Goal: Task Accomplishment & Management: Complete application form

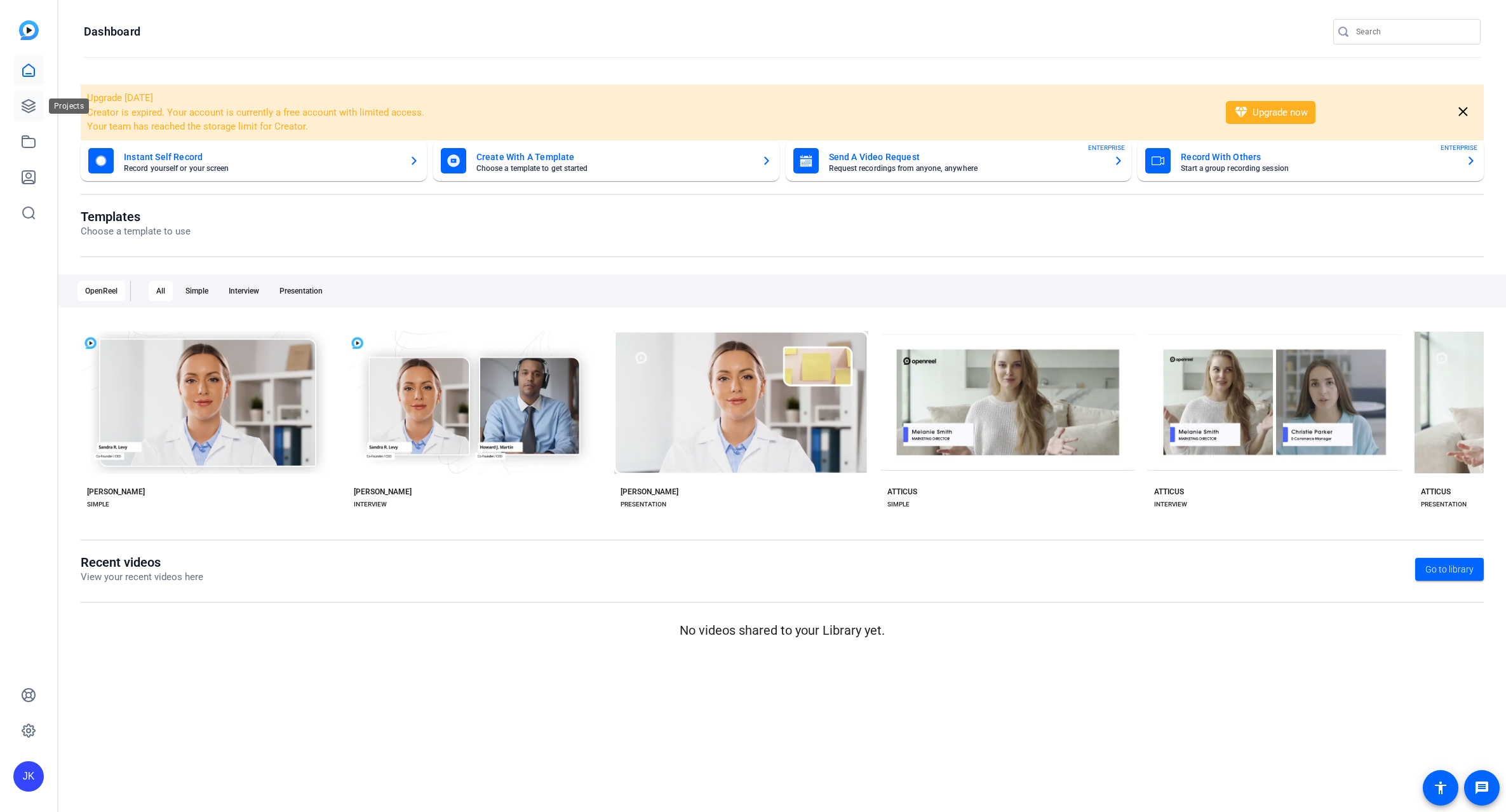
click at [33, 104] on icon at bounding box center [28, 106] width 13 height 13
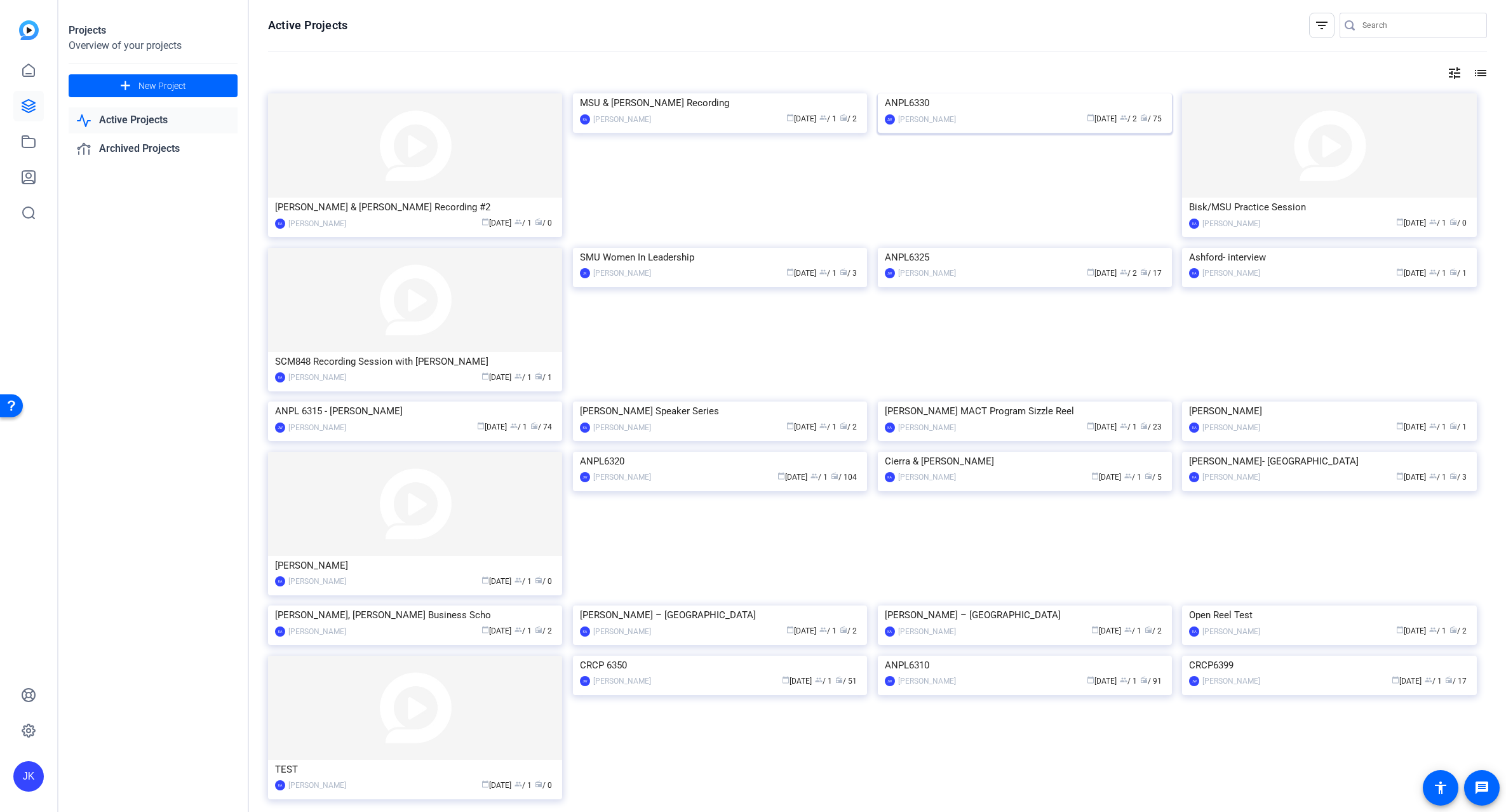
click at [976, 94] on img at bounding box center [1025, 94] width 294 height 0
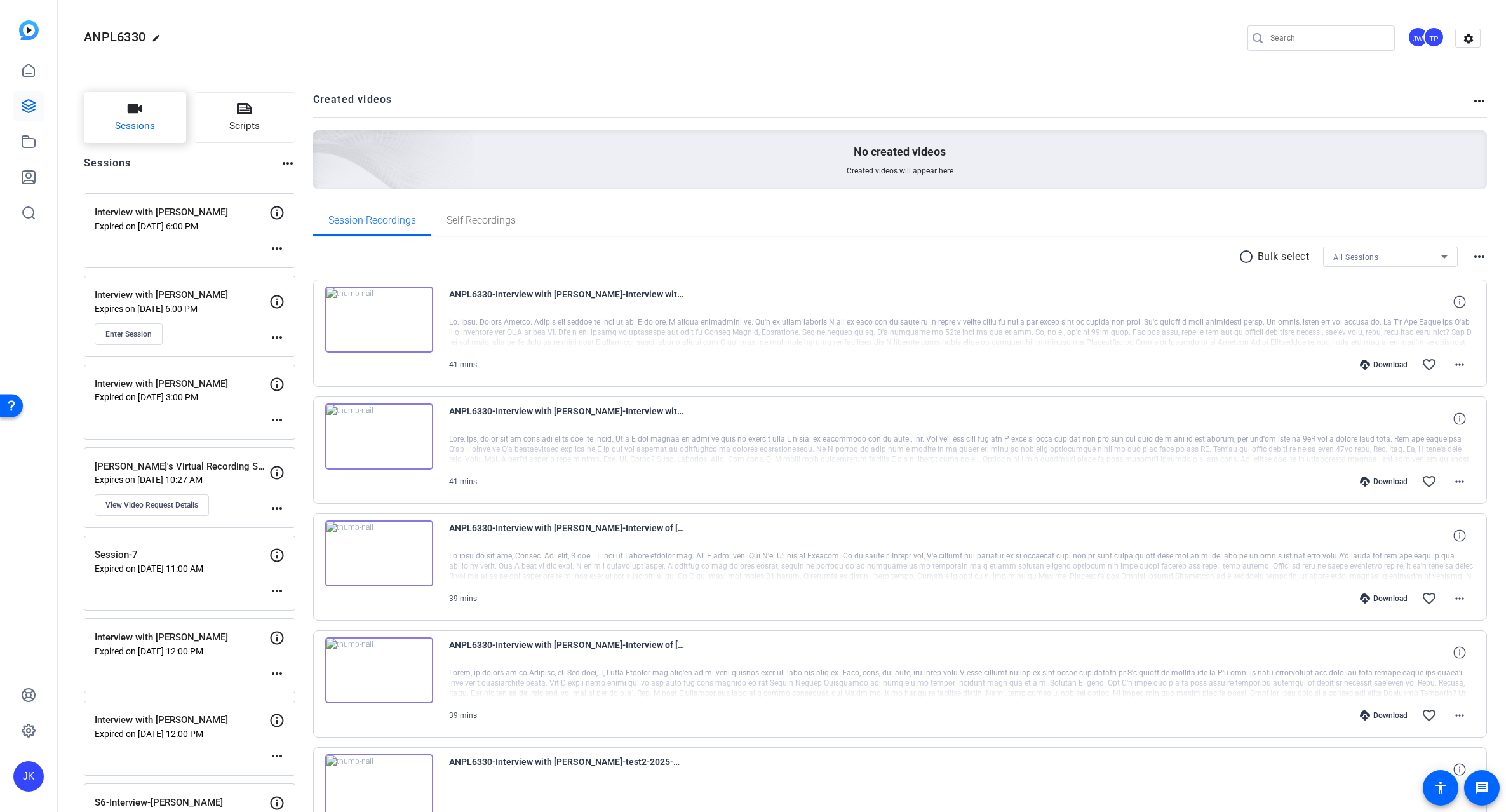
click at [153, 117] on button "Sessions" at bounding box center [134, 117] width 103 height 51
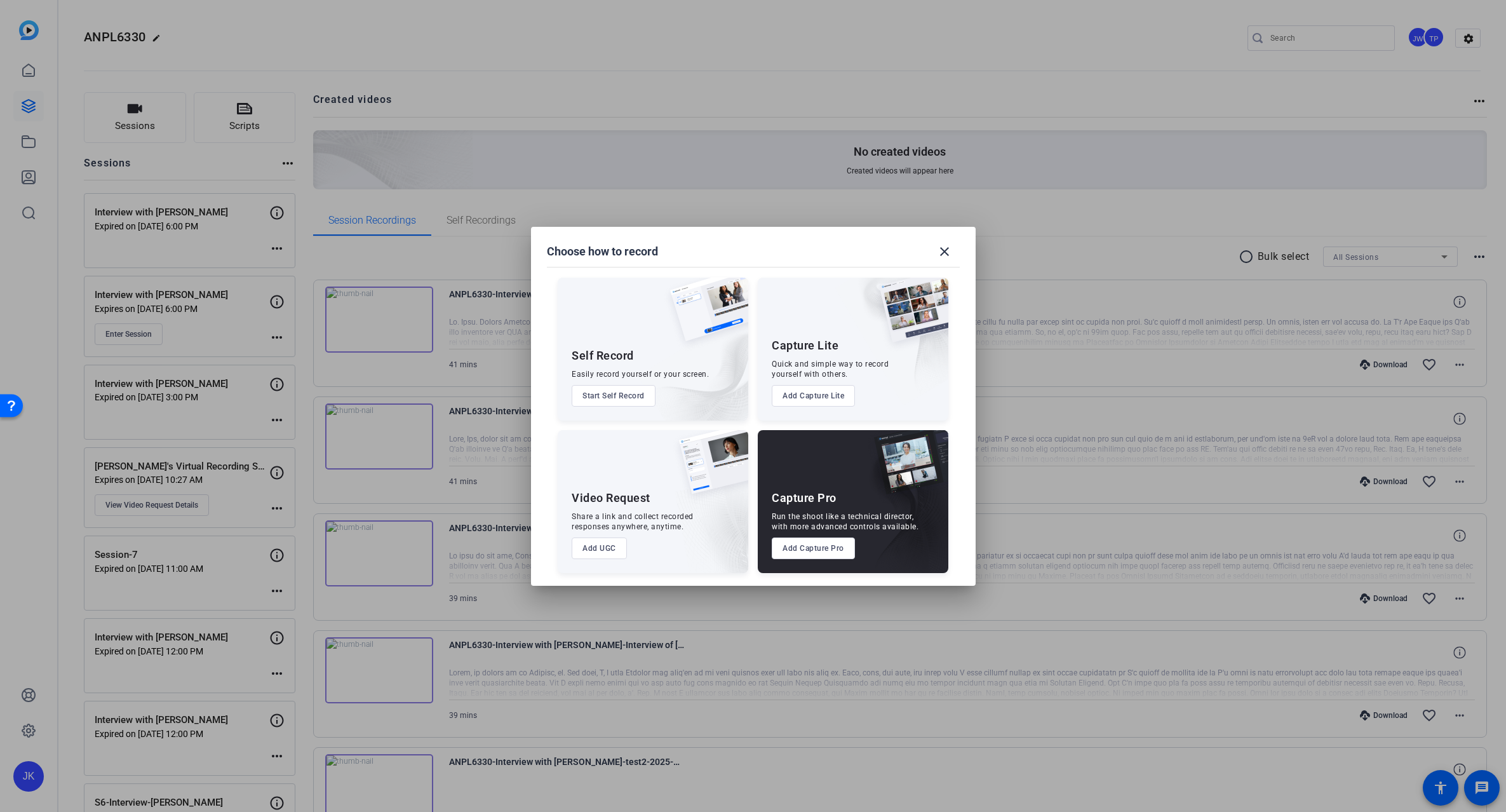
click at [793, 549] on button "Add Capture Pro" at bounding box center [814, 549] width 84 height 22
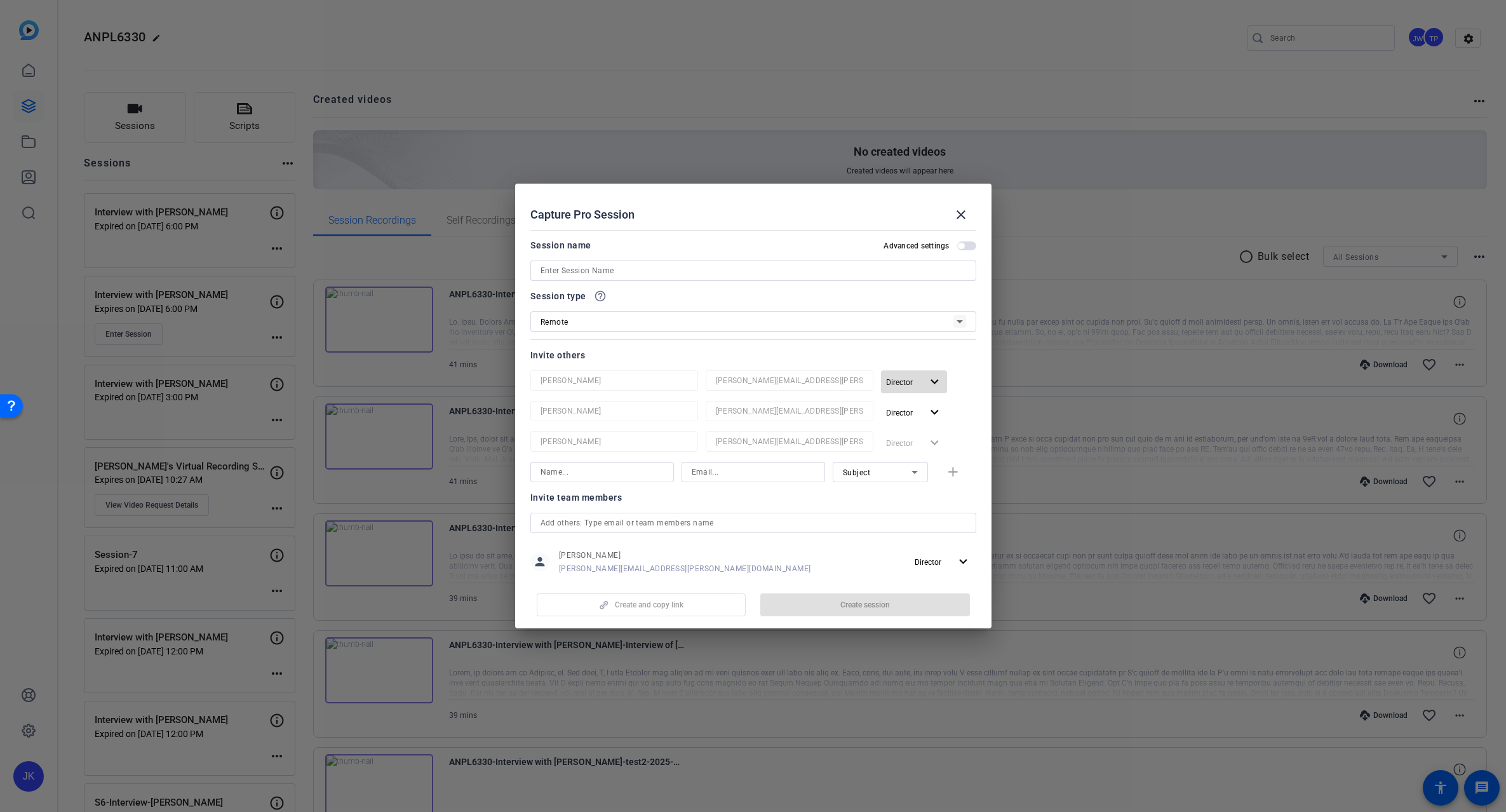
click at [919, 379] on span "button" at bounding box center [914, 382] width 66 height 31
click at [926, 430] on span "Remove User" at bounding box center [908, 431] width 47 height 9
click at [927, 384] on mat-icon "expand_more" at bounding box center [934, 381] width 15 height 15
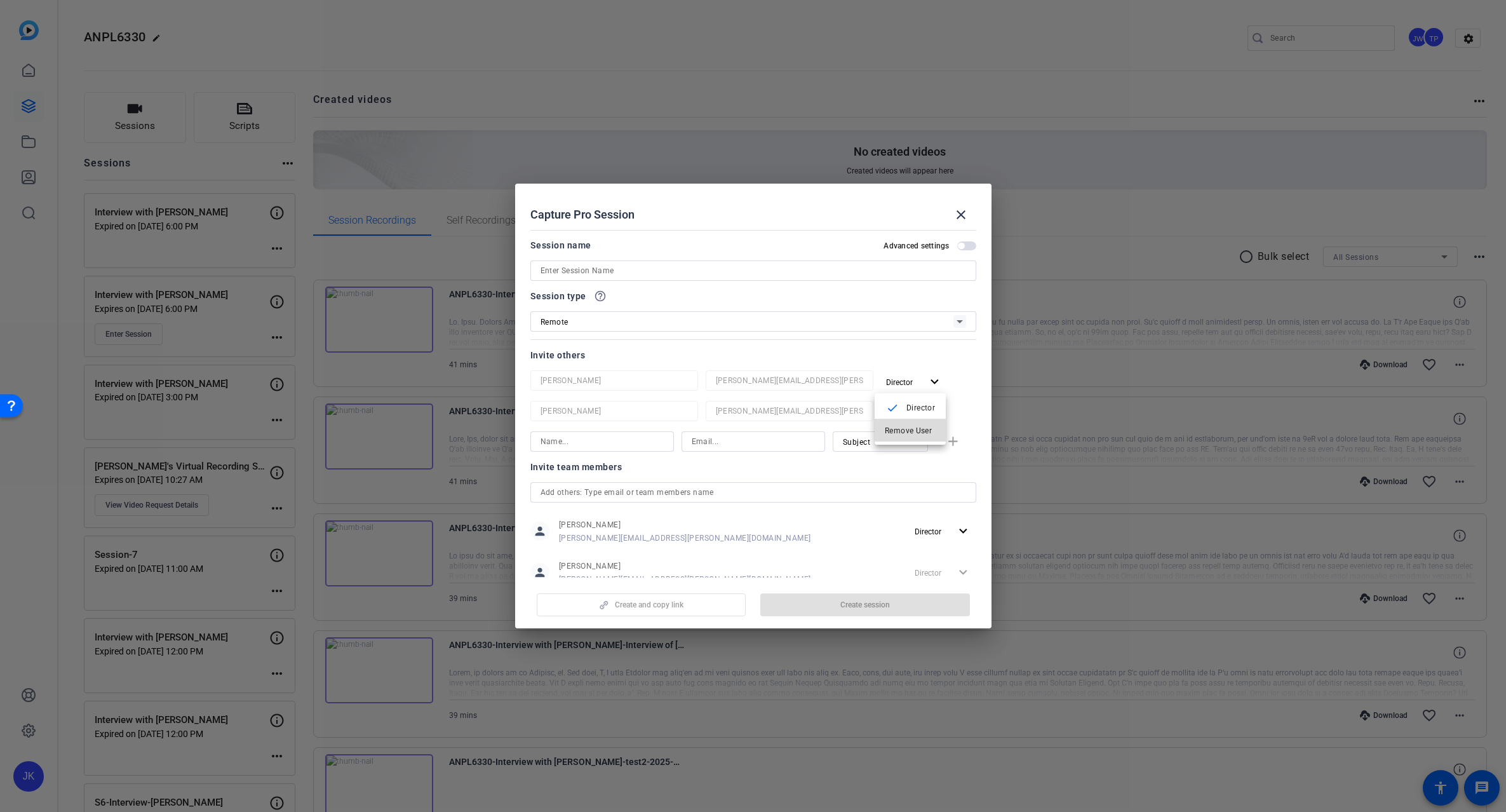
click at [912, 429] on span "Remove User" at bounding box center [908, 431] width 47 height 9
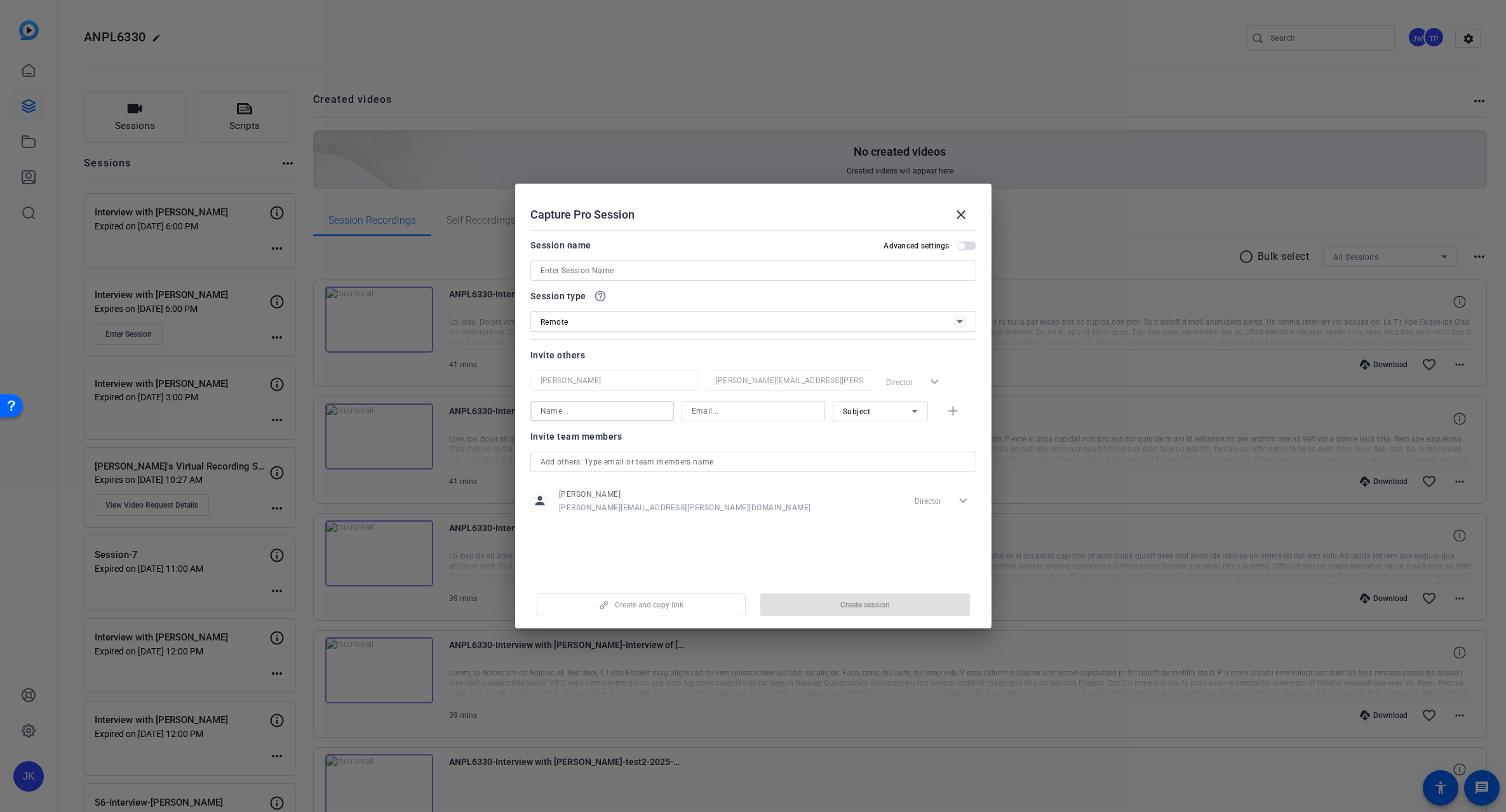
click at [570, 410] on input at bounding box center [602, 411] width 124 height 15
click at [635, 409] on input at bounding box center [602, 411] width 124 height 15
paste input "[PERSON_NAME]"
type input "[PERSON_NAME]"
click at [702, 413] on input at bounding box center [754, 411] width 124 height 15
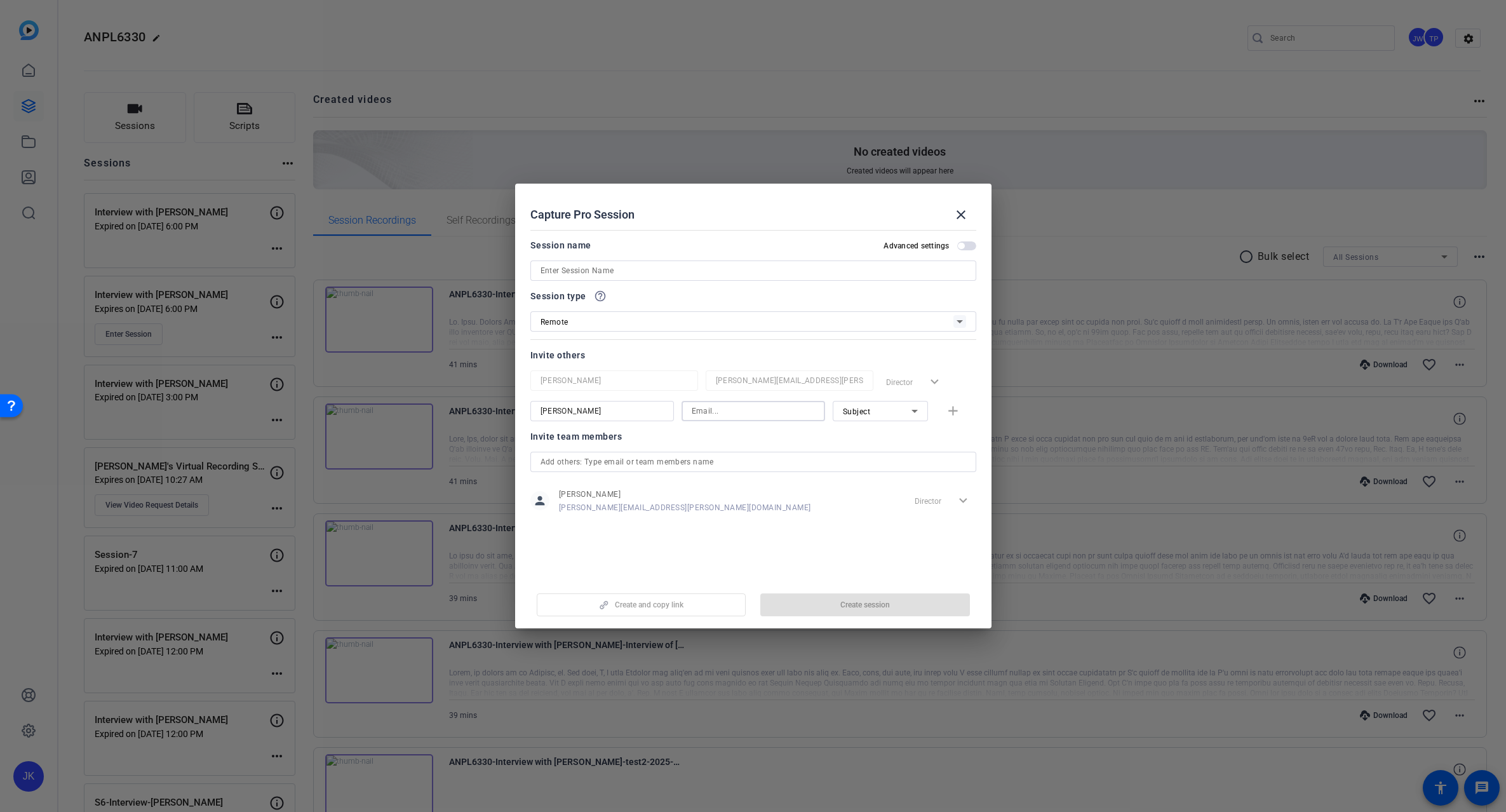
paste input "[PERSON_NAME][EMAIL_ADDRESS][DOMAIN_NAME]"
type input "[PERSON_NAME][EMAIL_ADDRESS][DOMAIN_NAME]"
click at [950, 413] on mat-icon "add" at bounding box center [953, 411] width 15 height 15
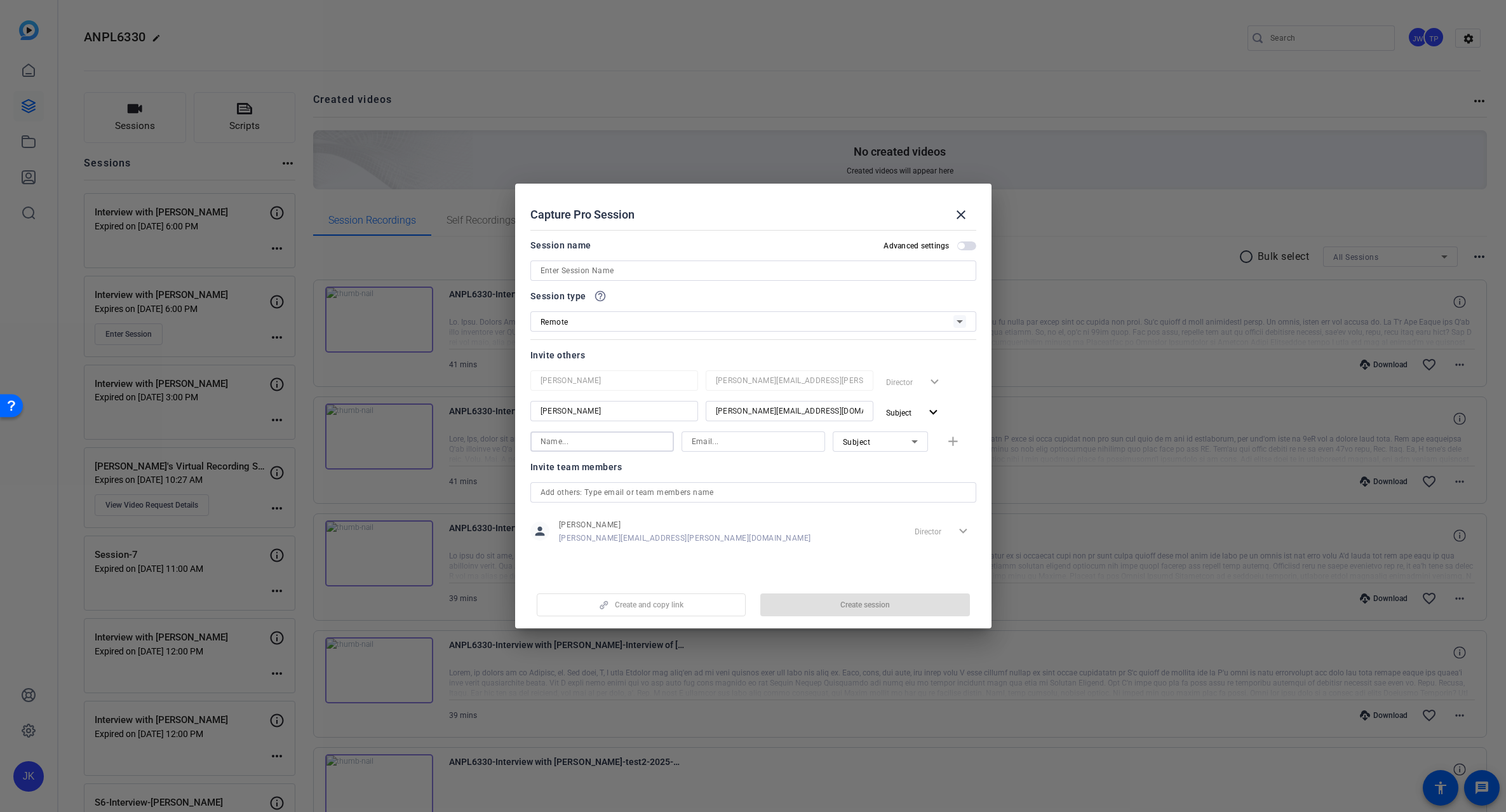
click at [627, 445] on input at bounding box center [602, 441] width 124 height 15
type input "[PERSON_NAME]"
click at [781, 435] on input at bounding box center [754, 441] width 124 height 15
click at [760, 441] on input at bounding box center [754, 441] width 124 height 15
paste input "[EMAIL_ADDRESS][DOMAIN_NAME]"
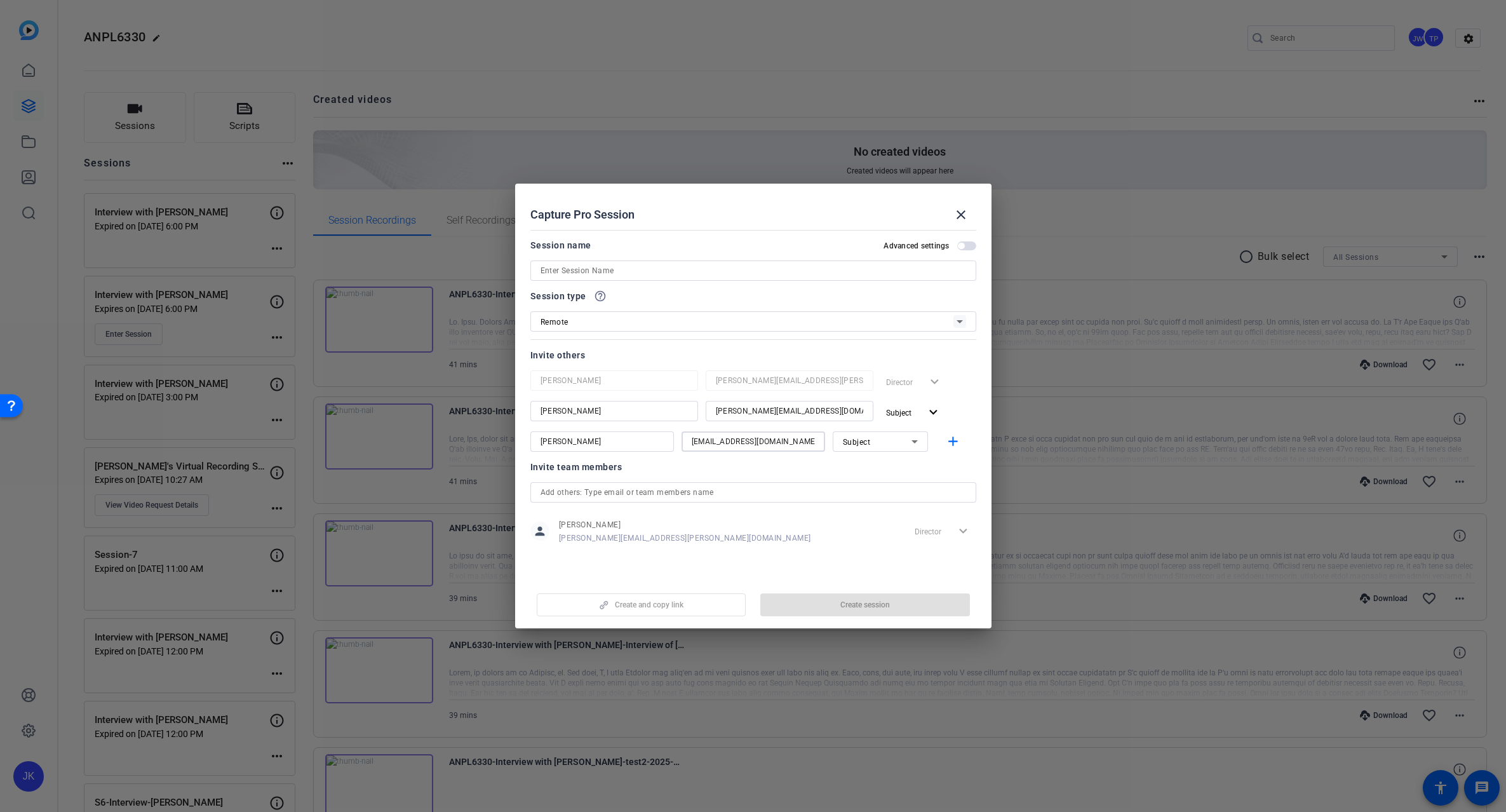
type input "[EMAIL_ADDRESS][DOMAIN_NAME]"
click at [833, 458] on div at bounding box center [880, 458] width 95 height 14
click at [948, 440] on mat-icon "add" at bounding box center [953, 441] width 15 height 15
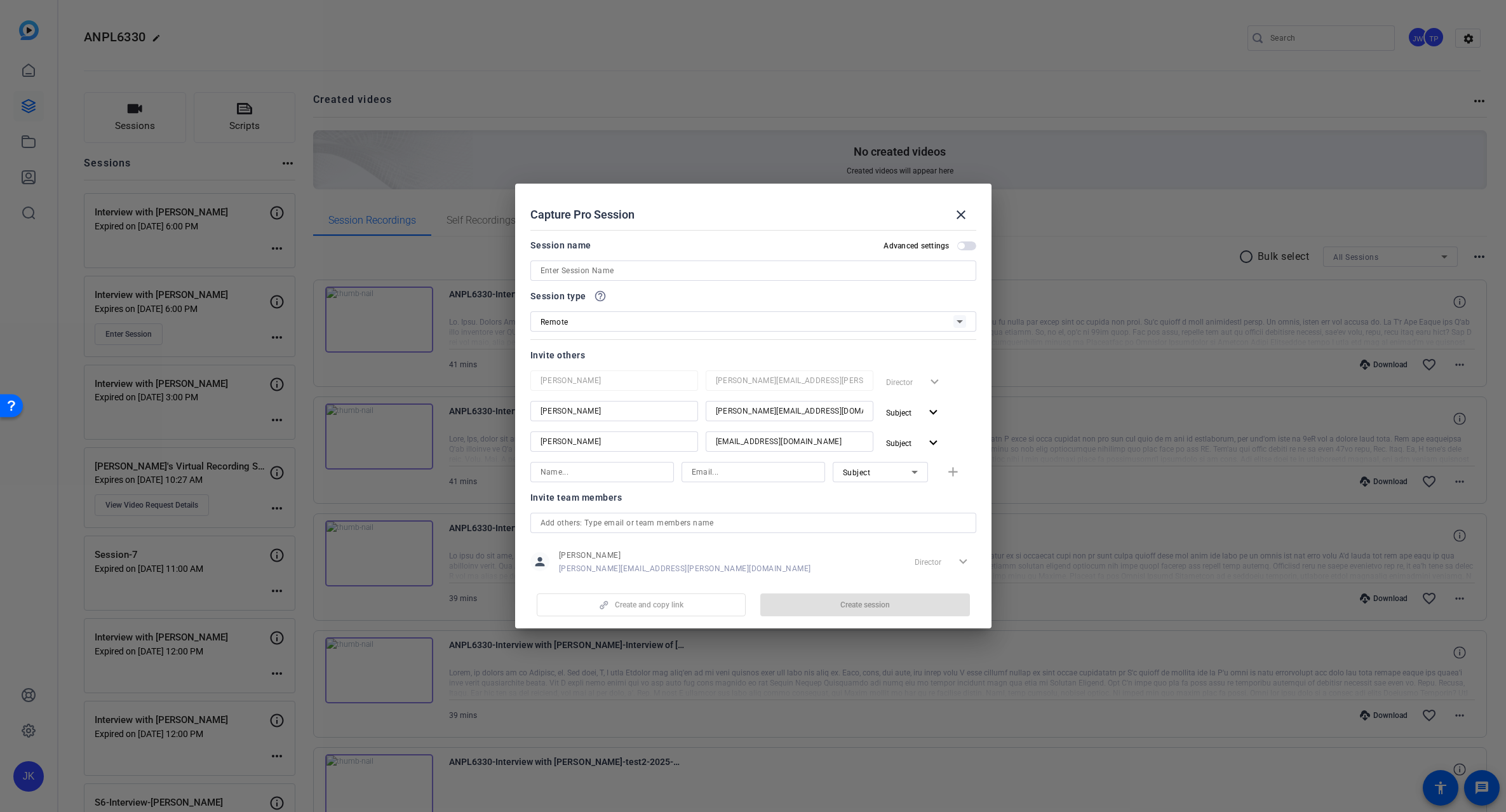
click at [619, 472] on input at bounding box center [602, 471] width 124 height 15
type input "Arlethea"
click at [765, 476] on input at bounding box center [754, 471] width 124 height 15
paste input "[PERSON_NAME][EMAIL_ADDRESS][PERSON_NAME][DOMAIN_NAME]"
type input "[PERSON_NAME][EMAIL_ADDRESS][PERSON_NAME][DOMAIN_NAME]"
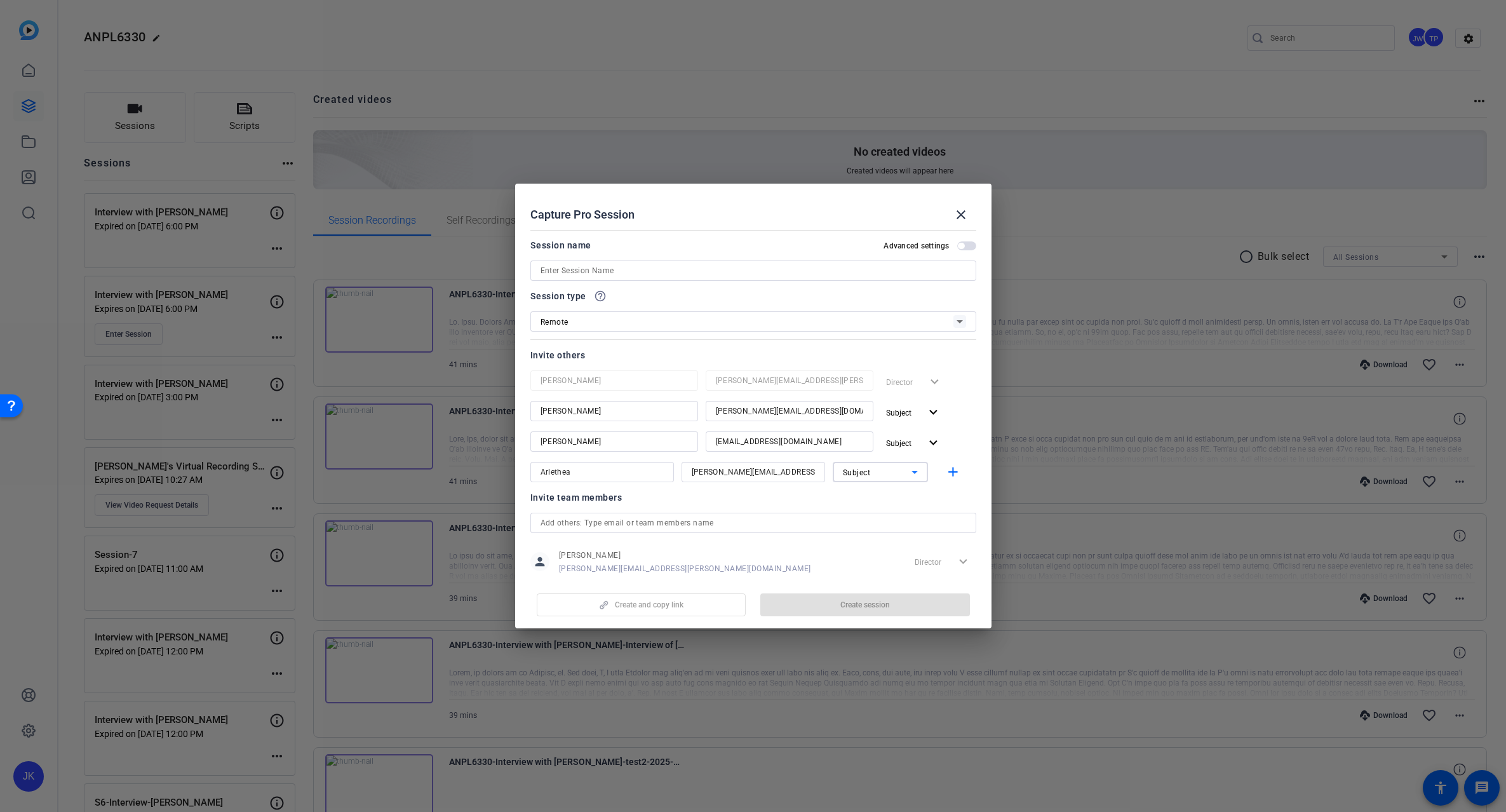
click at [907, 470] on icon at bounding box center [915, 471] width 15 height 15
click at [898, 499] on mat-option "Collaborator" at bounding box center [874, 497] width 95 height 20
click at [946, 470] on mat-icon "add" at bounding box center [953, 471] width 15 height 15
click at [958, 244] on span "button" at bounding box center [966, 246] width 19 height 9
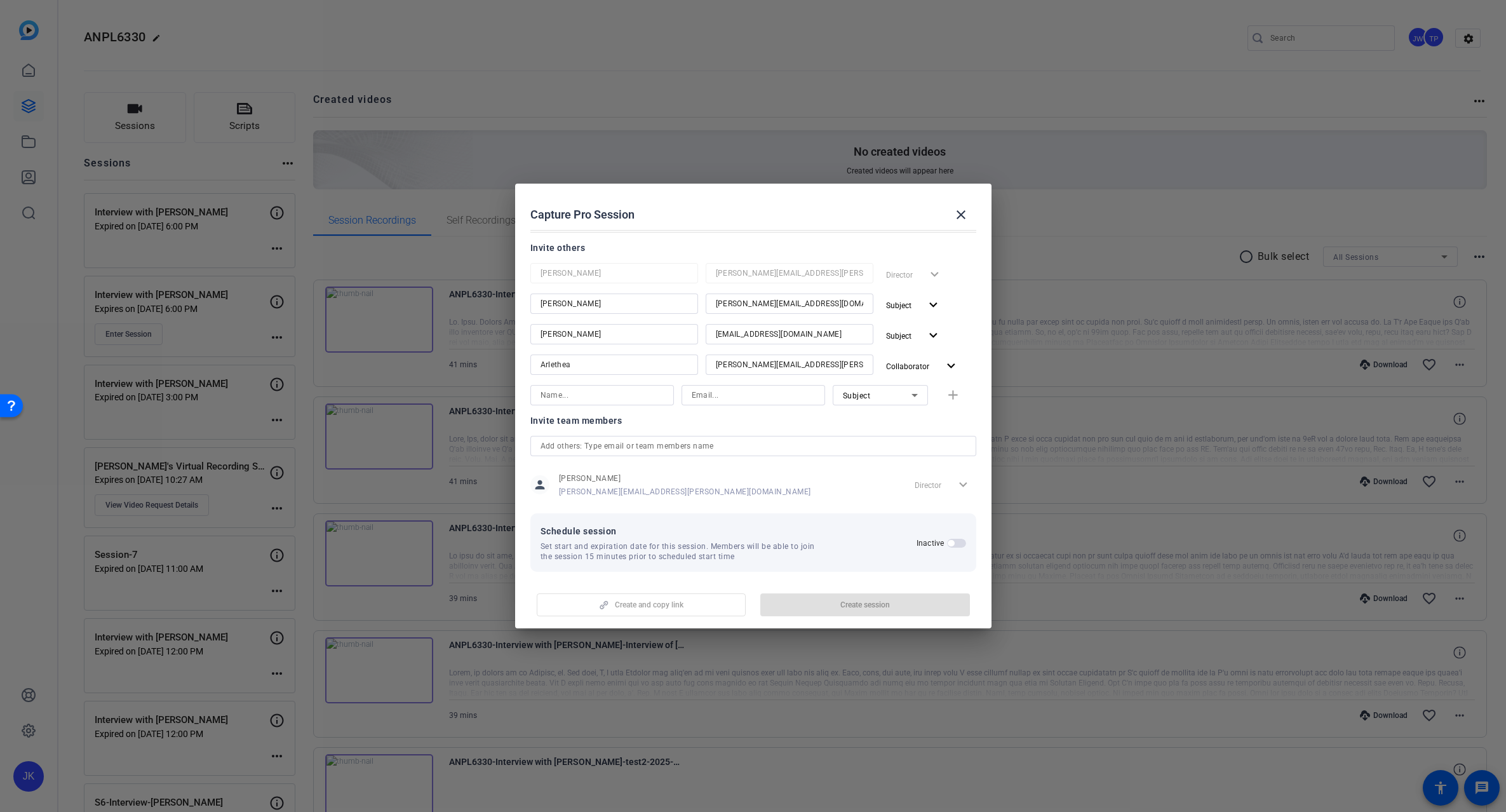
scroll to position [115, 0]
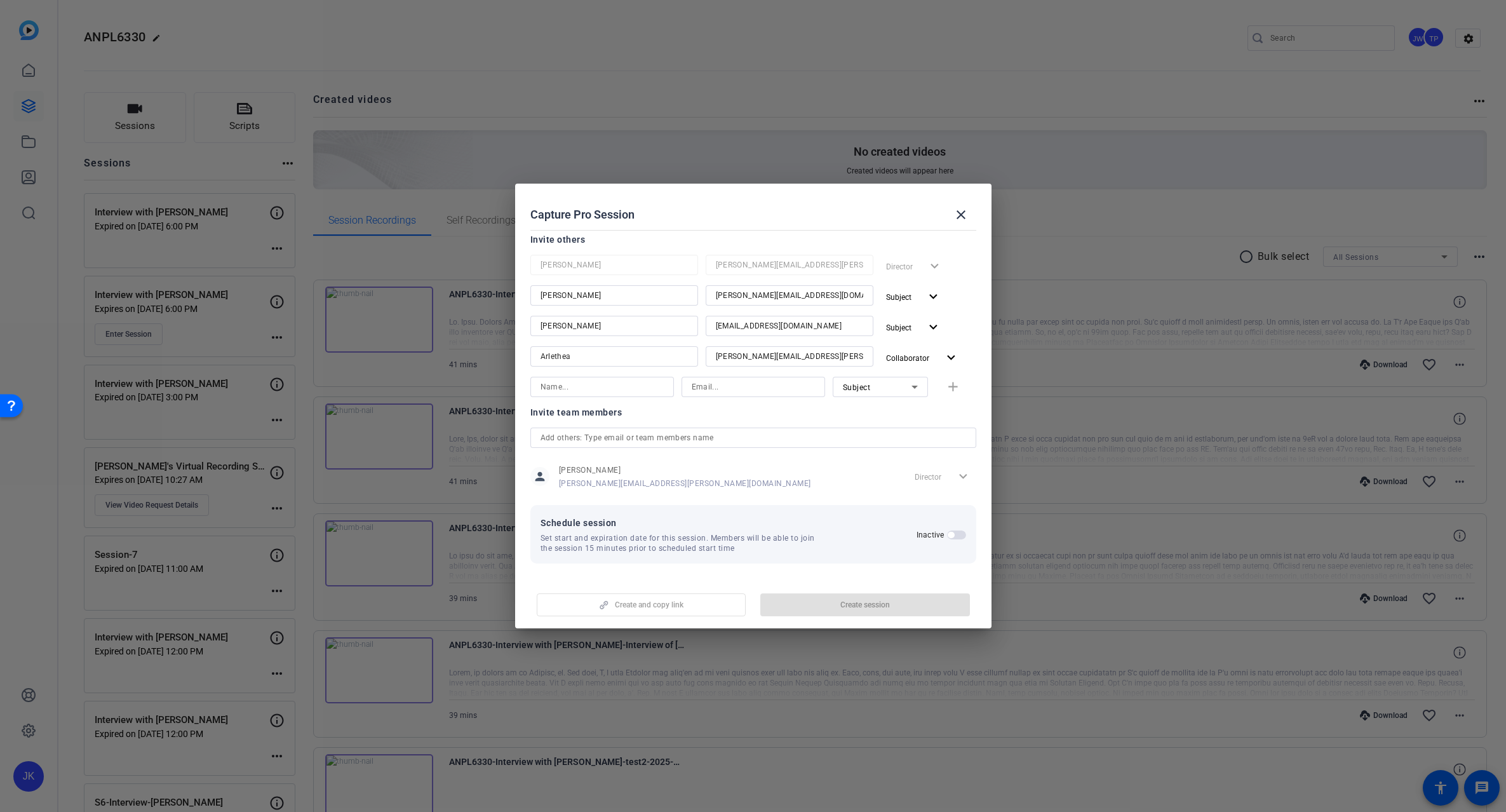
click at [954, 531] on span "button" at bounding box center [956, 535] width 19 height 9
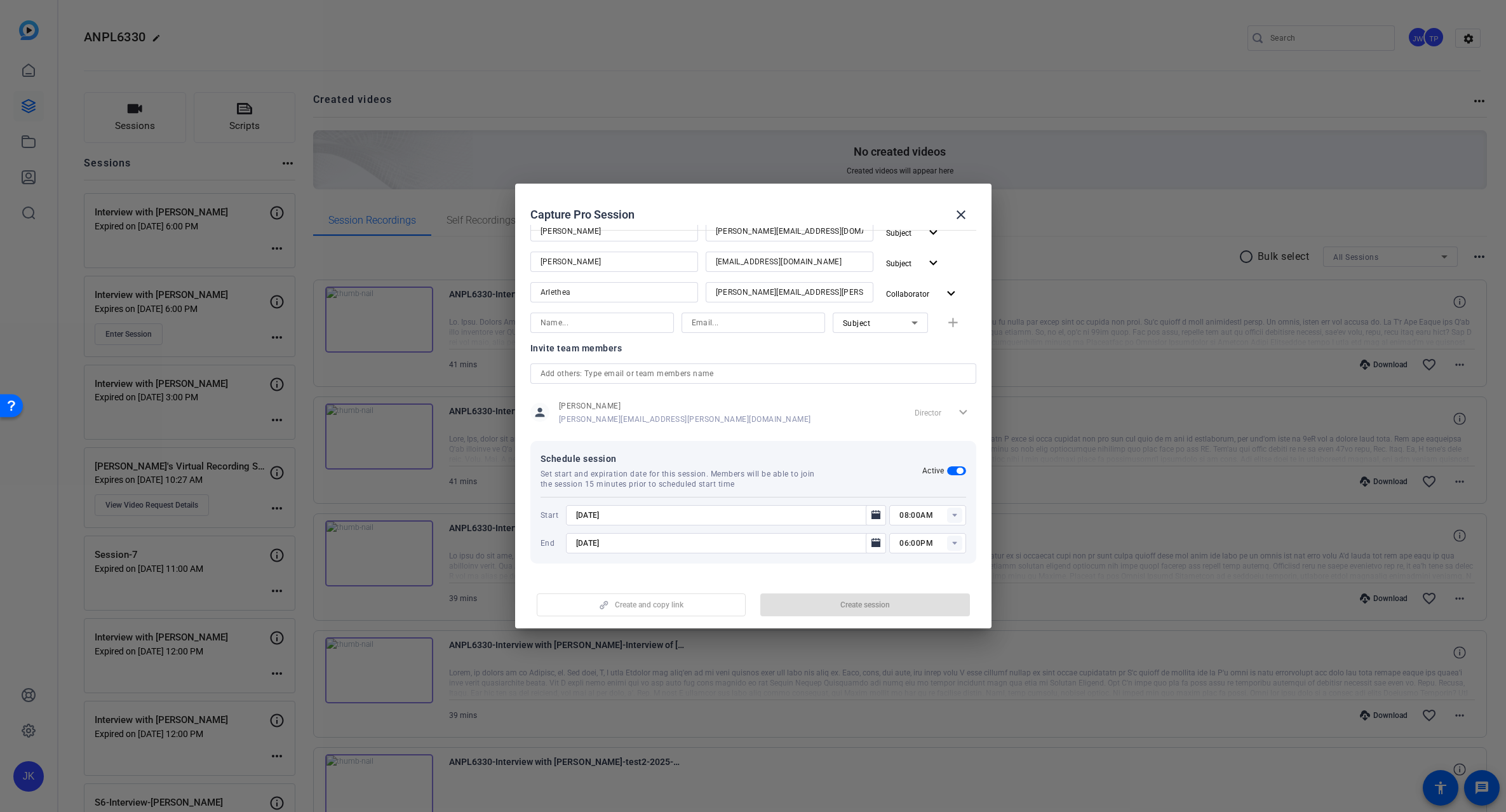
click at [947, 513] on rect at bounding box center [955, 515] width 15 height 15
click at [910, 629] on span "12:00PM" at bounding box center [910, 629] width 33 height 9
type input "12:00PM"
click at [872, 544] on icon "Open calendar" at bounding box center [877, 542] width 9 height 9
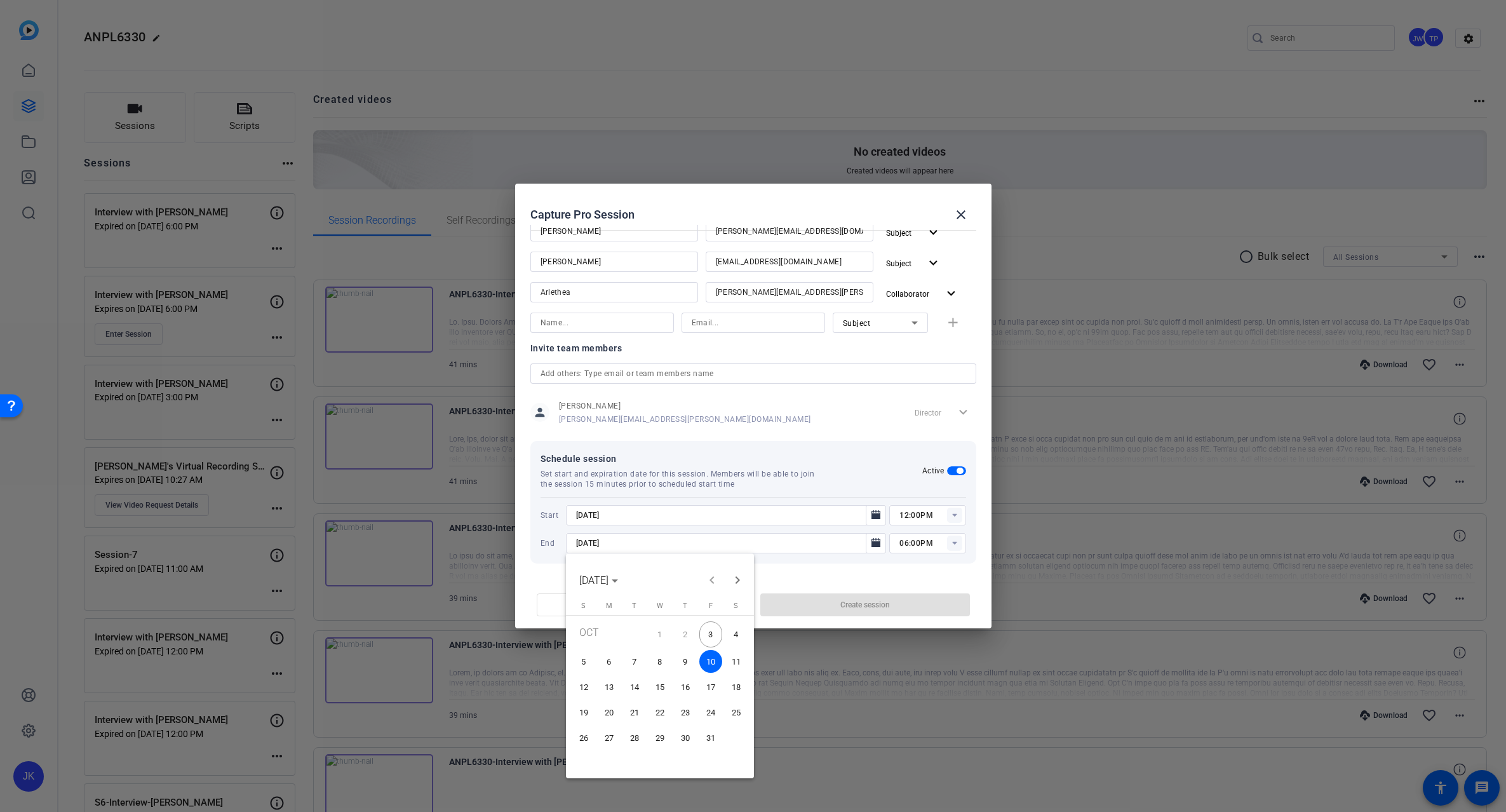
click at [715, 633] on span "3" at bounding box center [710, 634] width 23 height 26
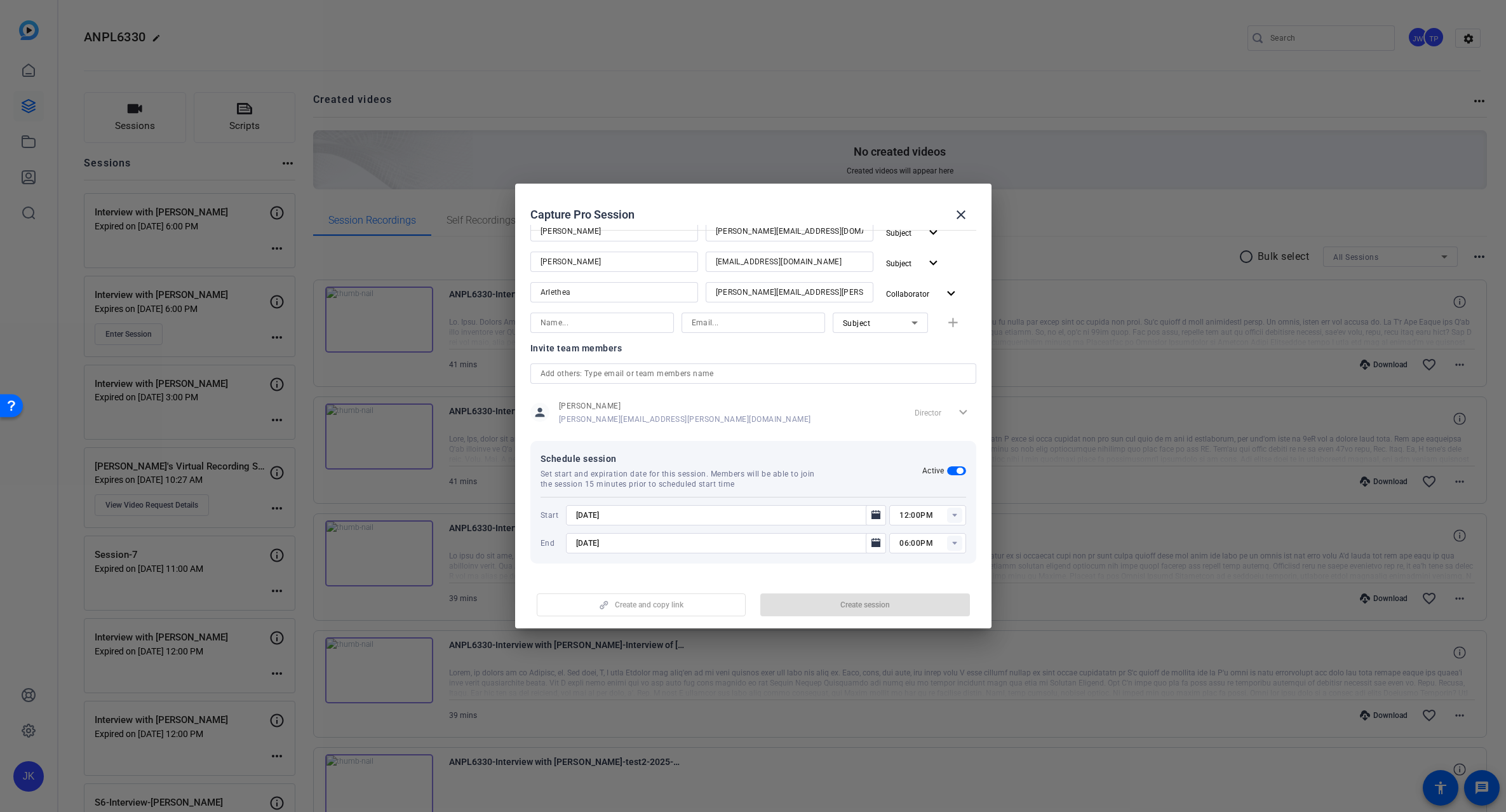
type input "[DATE]"
click at [802, 577] on openreel-create-edit-capture-pro-session "Capture Pro Session close Session name Advanced settings Session type help_outl…" at bounding box center [753, 406] width 477 height 445
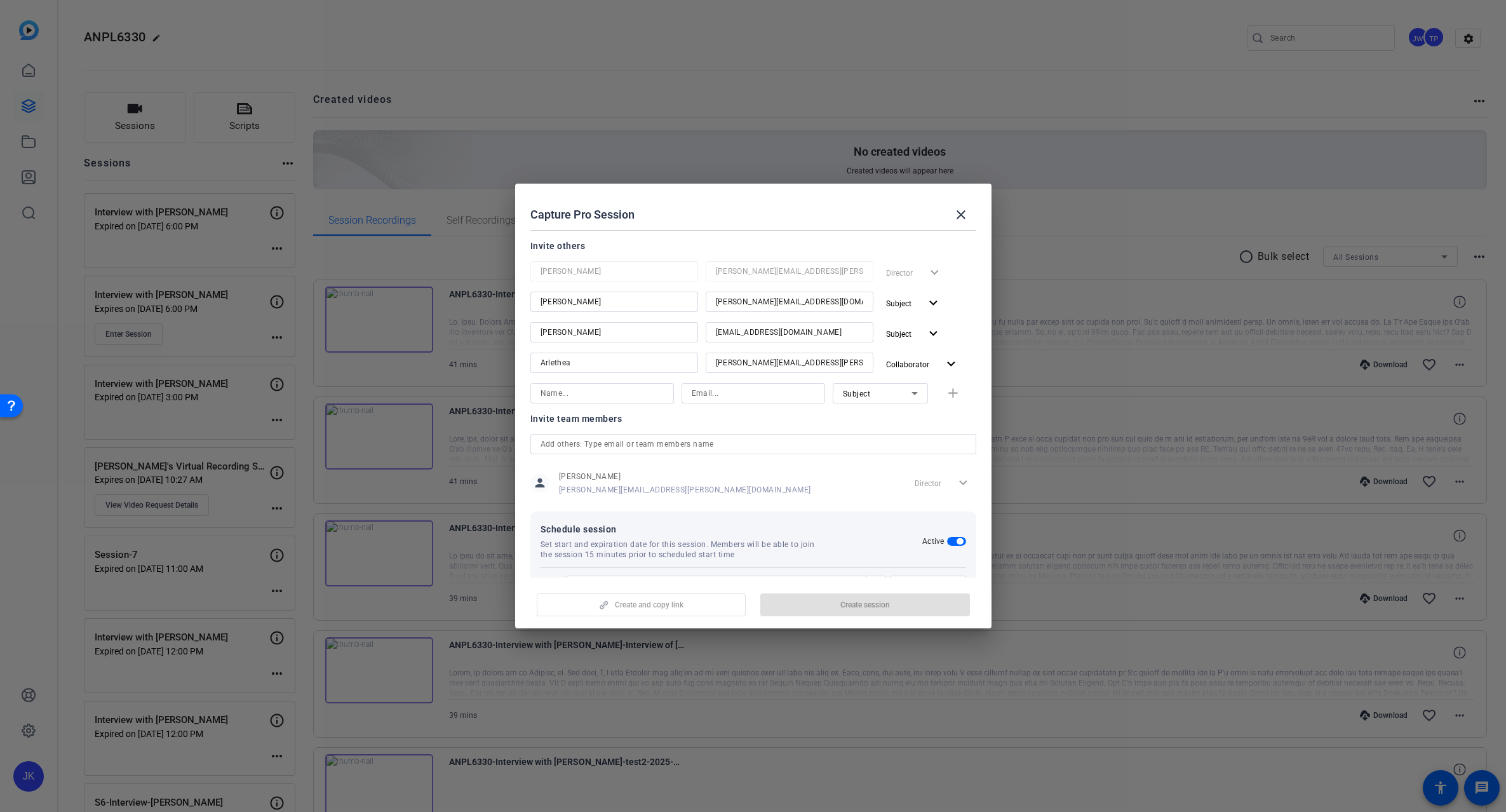
scroll to position [0, 0]
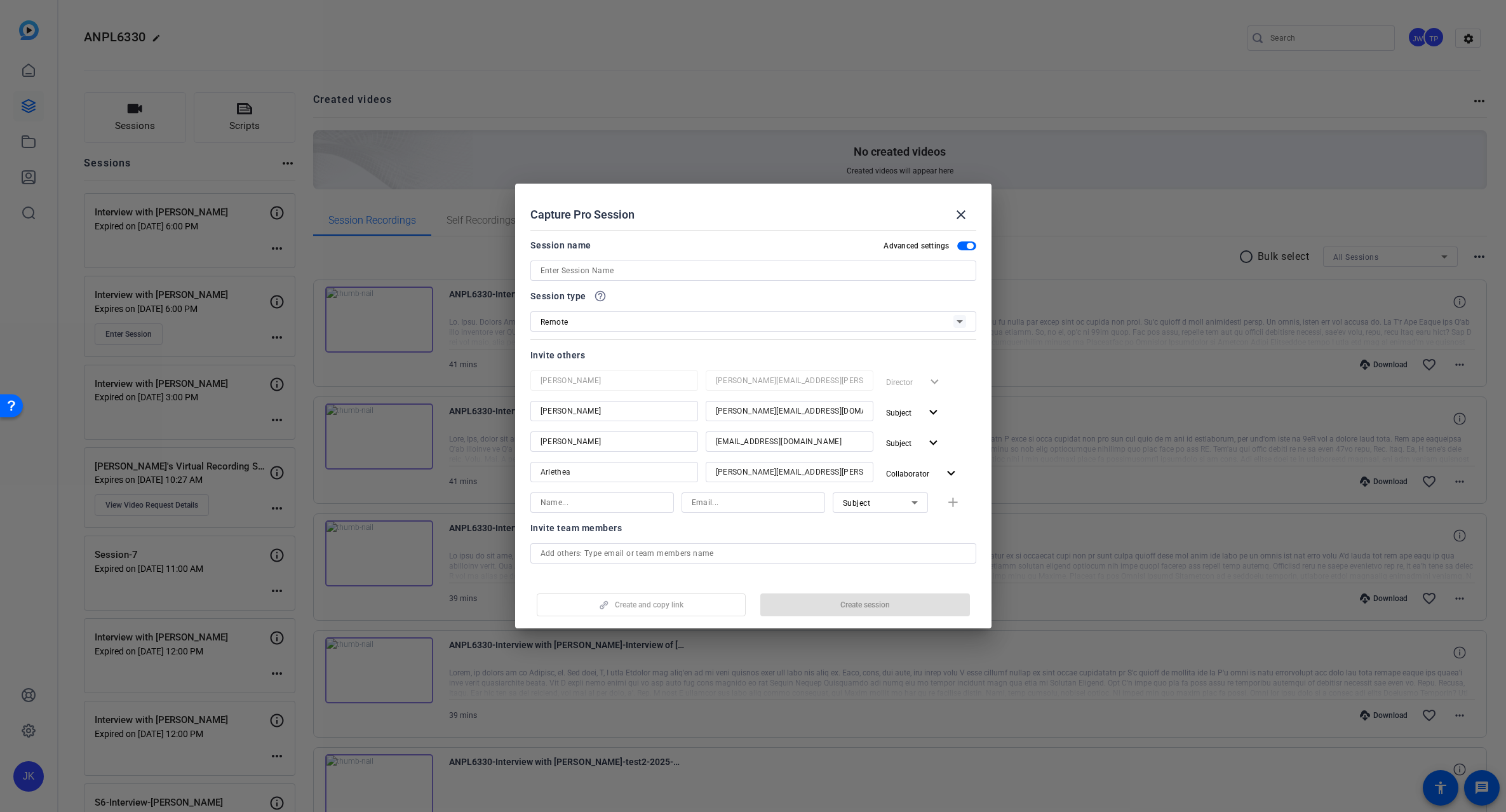
click at [632, 271] on input at bounding box center [753, 271] width 426 height 15
click at [617, 267] on input "Interview with [PERSON_NAME]" at bounding box center [753, 271] width 426 height 15
paste input "[PERSON_NAME]"
type input "Interview with [PERSON_NAME]"
click at [703, 253] on div "Session name Advanced settings" at bounding box center [753, 245] width 446 height 15
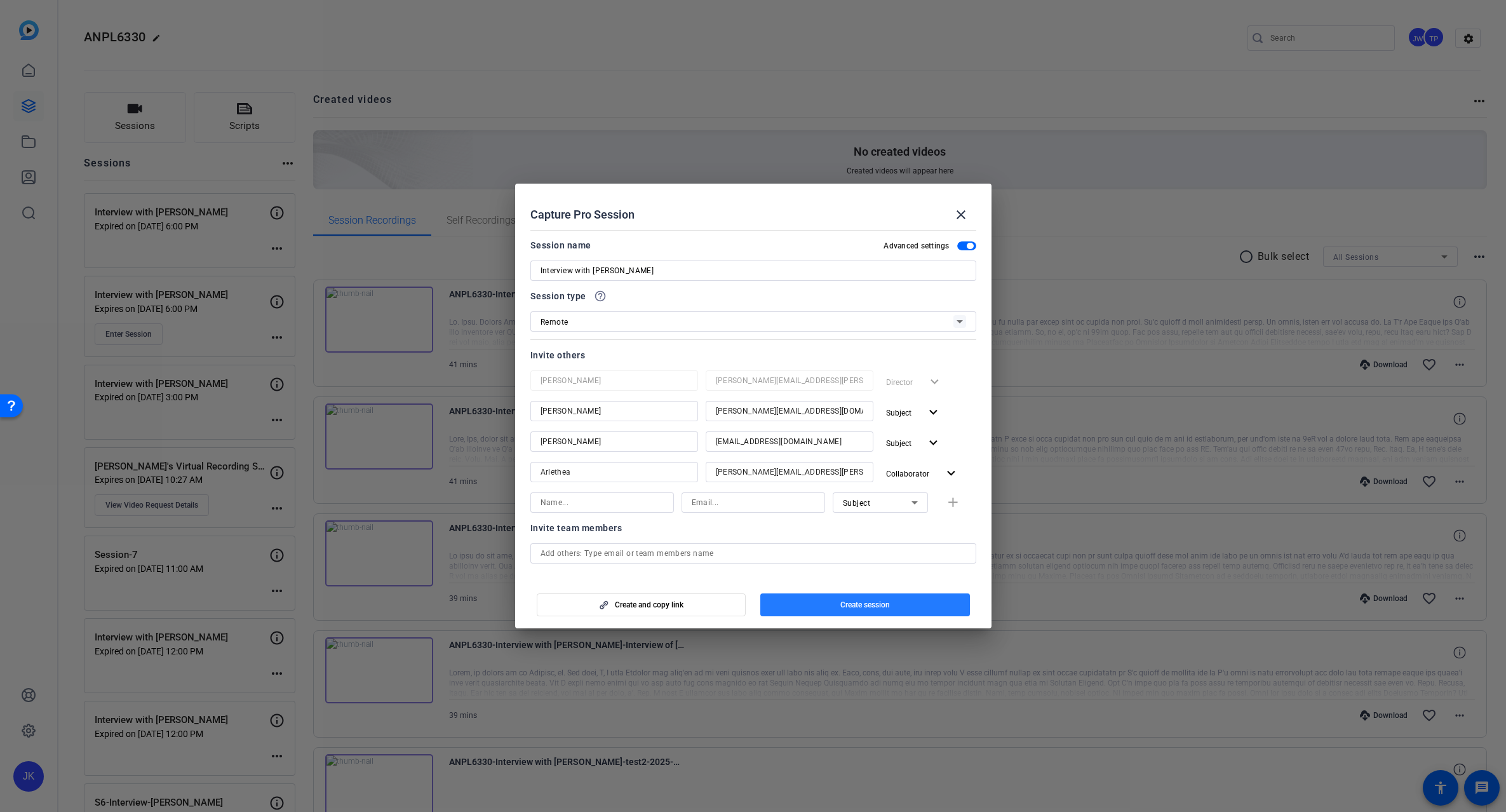
click at [869, 608] on span "Create session" at bounding box center [865, 604] width 50 height 10
